Goal: Complete application form

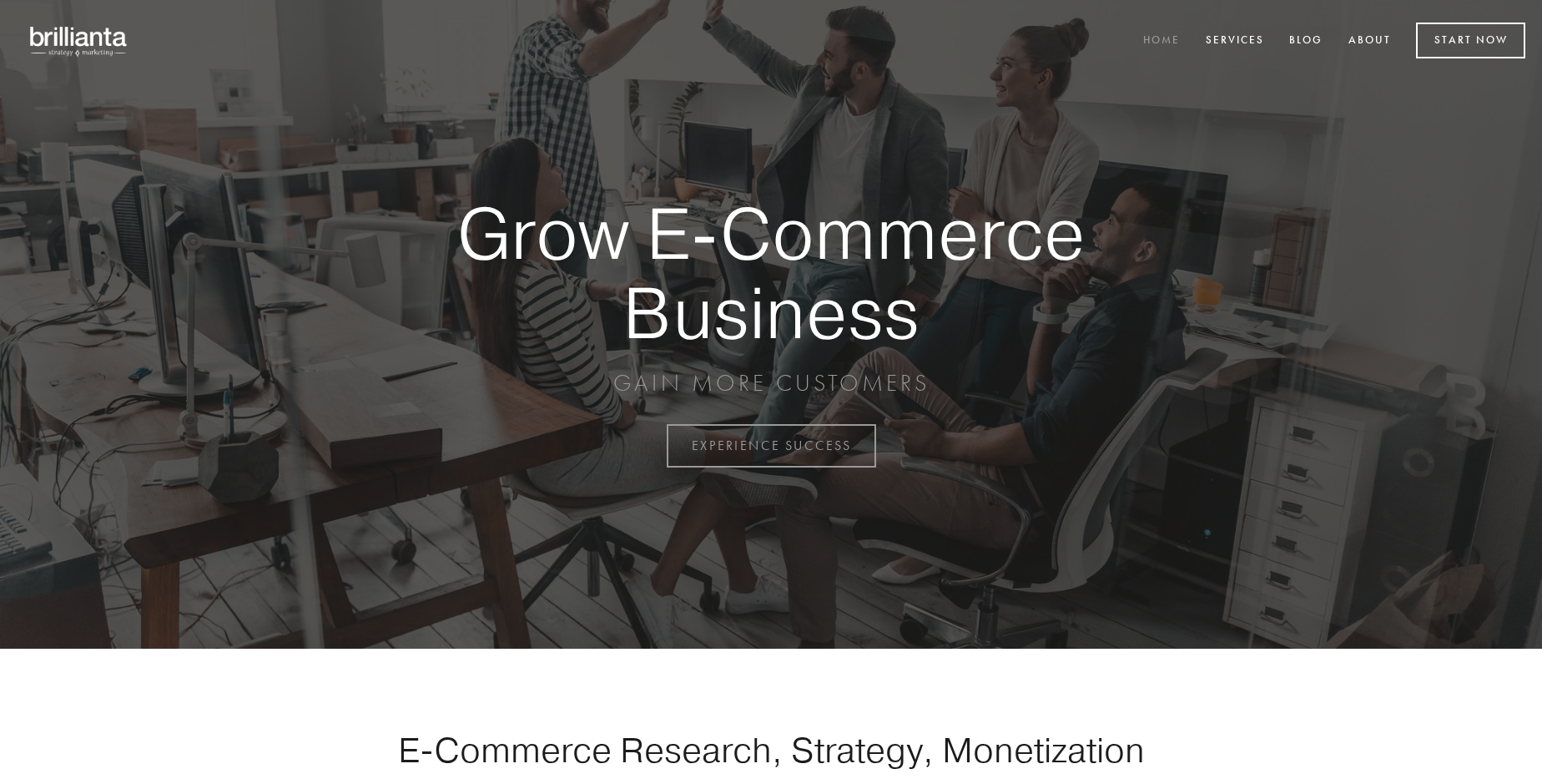
scroll to position [4374, 0]
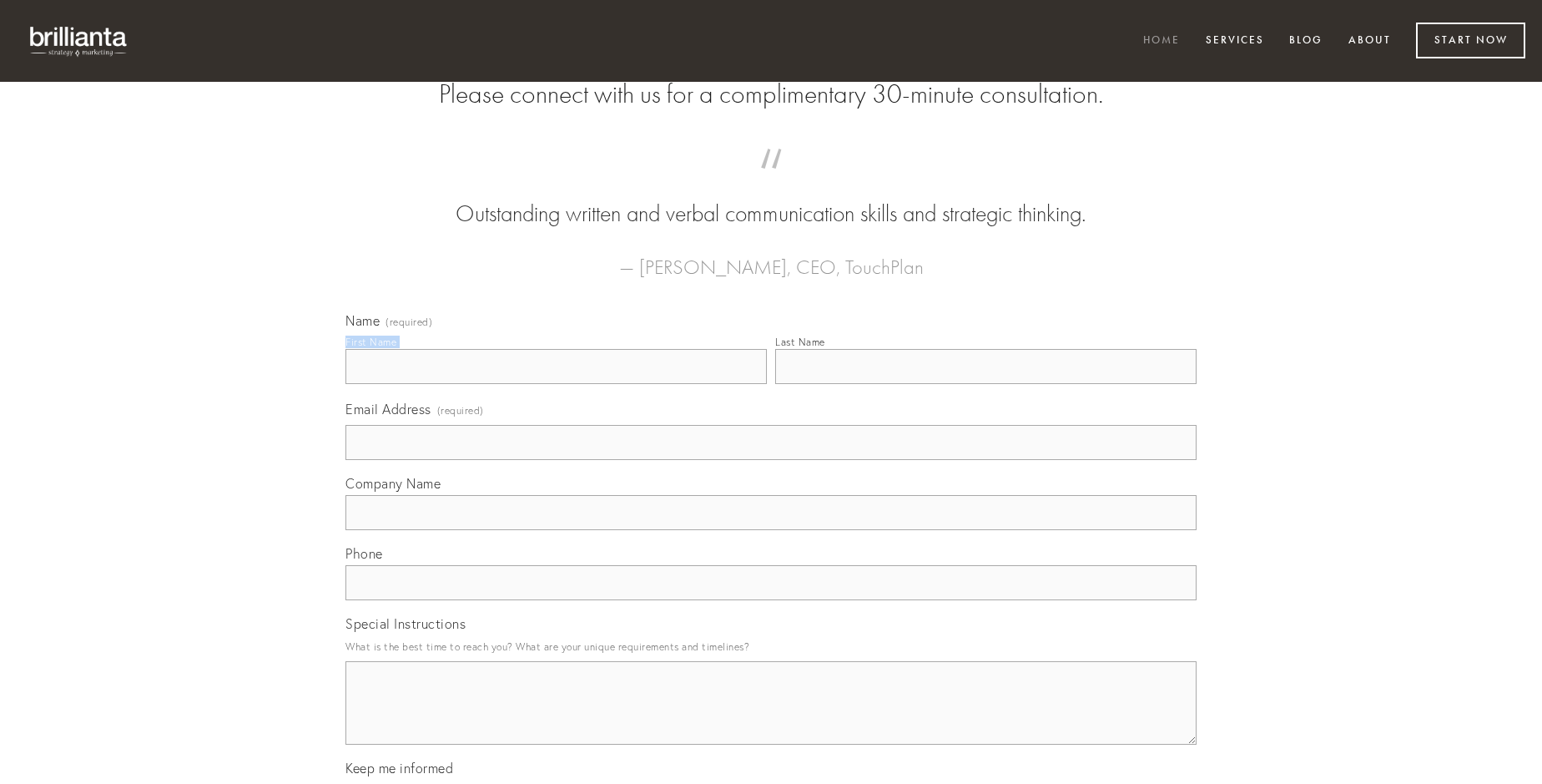
type input "[PERSON_NAME]"
click at [985, 384] on input "Last Name" at bounding box center [986, 366] width 421 height 35
type input "[PERSON_NAME]"
click at [771, 460] on input "Email Address (required)" at bounding box center [770, 442] width 851 height 35
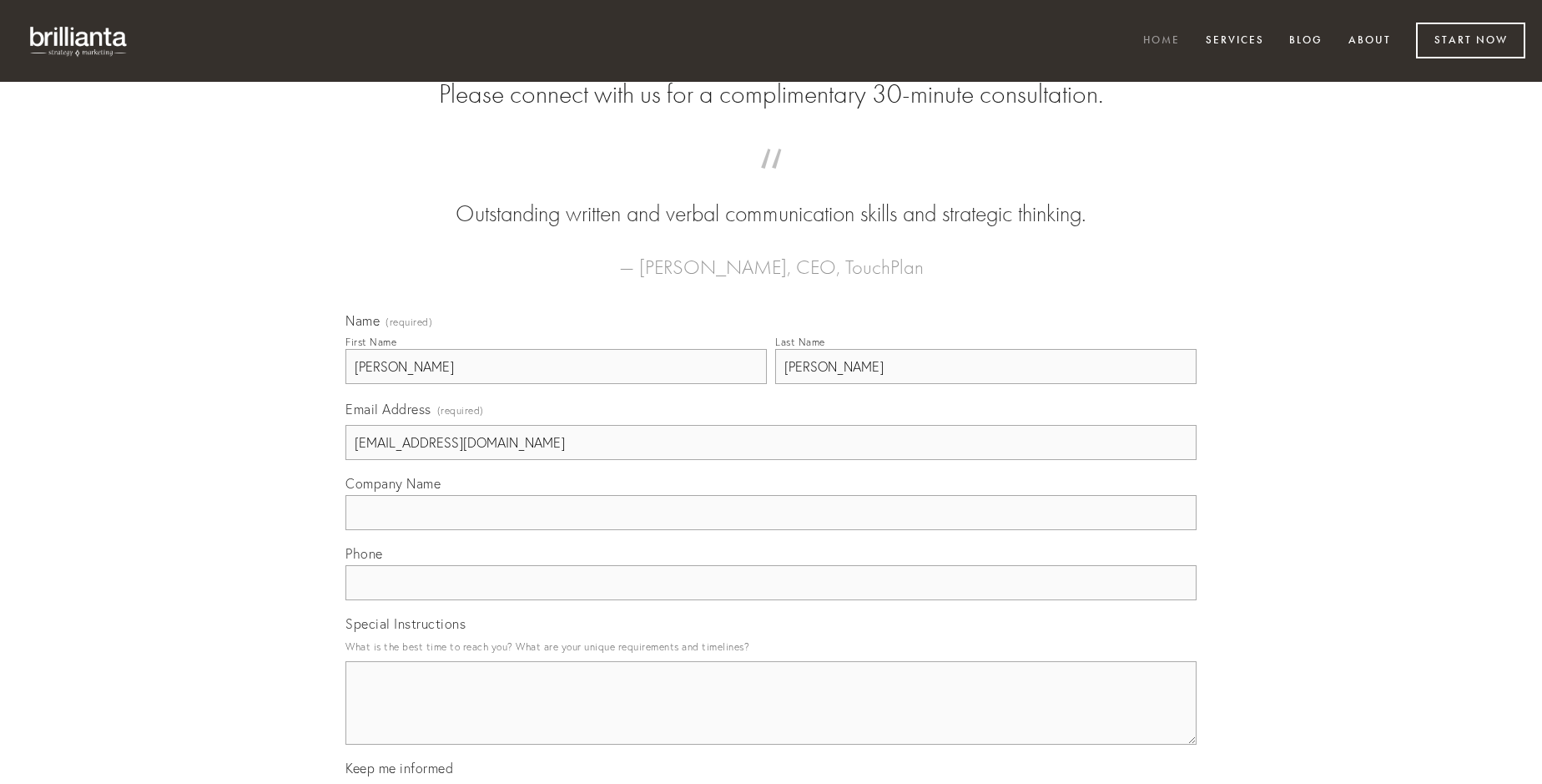
type input "[EMAIL_ADDRESS][DOMAIN_NAME]"
click at [771, 530] on input "Company Name" at bounding box center [770, 513] width 851 height 35
type input "iusto"
click at [771, 600] on input "text" at bounding box center [770, 582] width 851 height 35
click at [771, 718] on textarea "Special Instructions" at bounding box center [770, 702] width 851 height 83
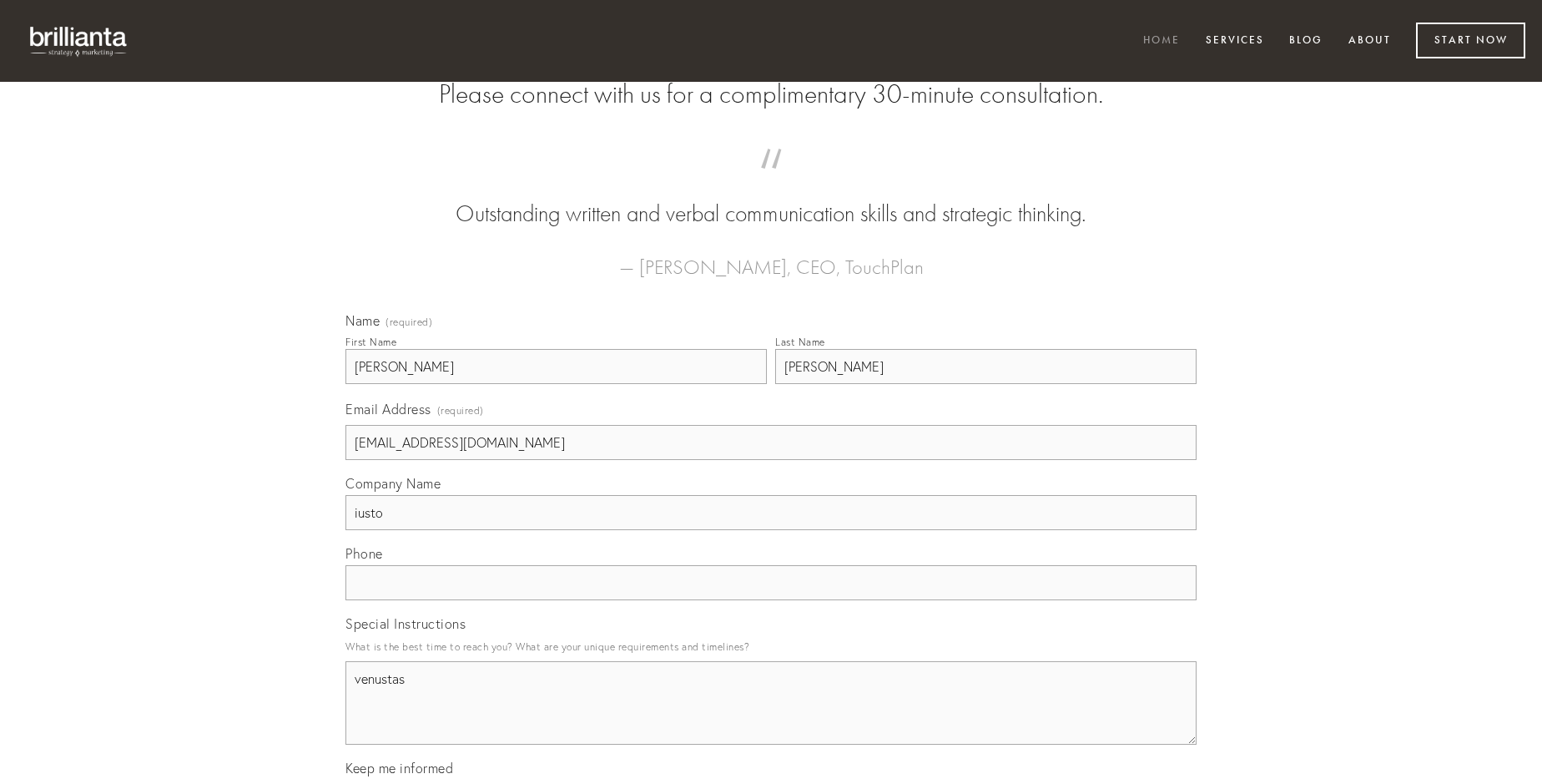
type textarea "venustas"
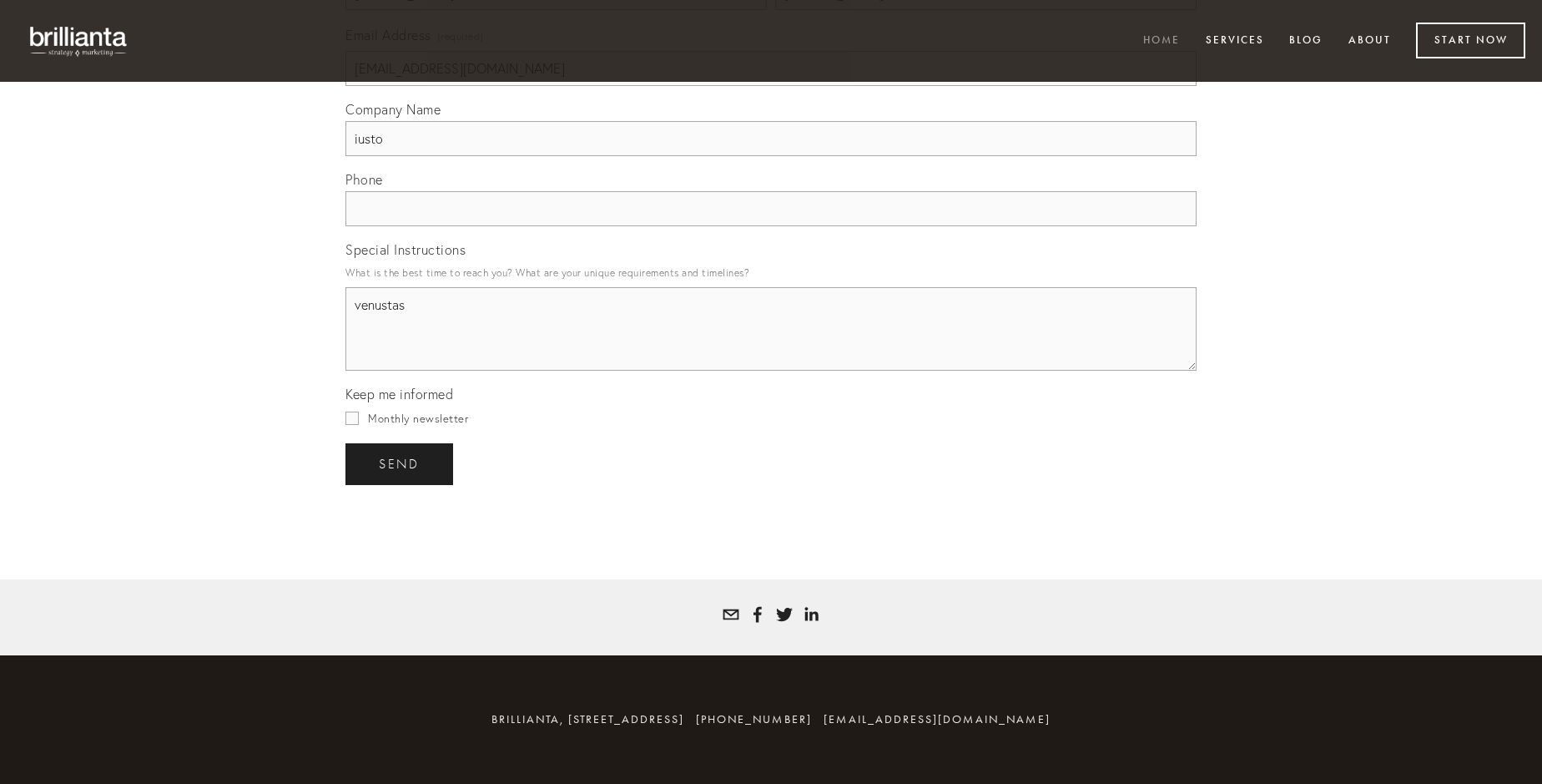
click at [401, 463] on span "send" at bounding box center [399, 463] width 41 height 15
